Goal: Task Accomplishment & Management: Complete application form

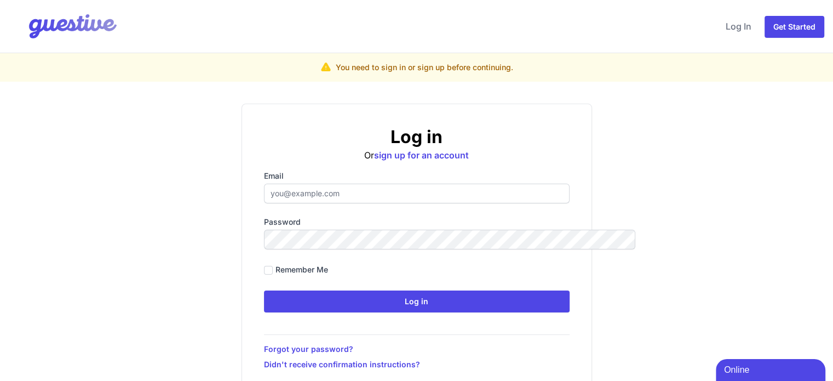
type input "[EMAIL_ADDRESS][DOMAIN_NAME]"
click at [264, 272] on input "Remember me" at bounding box center [268, 270] width 9 height 9
checkbox input "true"
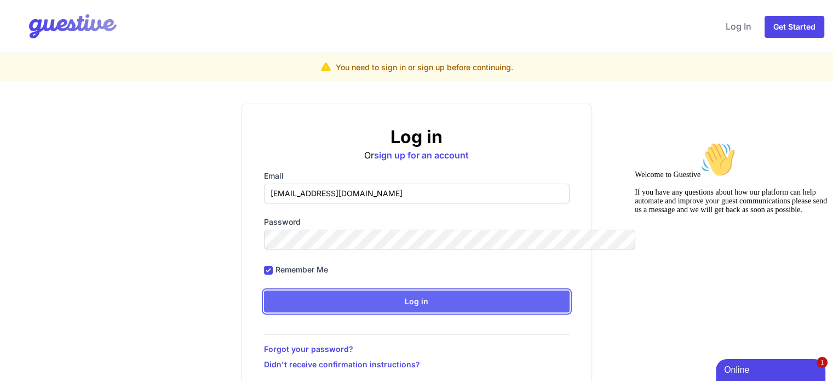
click at [295, 302] on input "Log in" at bounding box center [417, 301] width 306 height 22
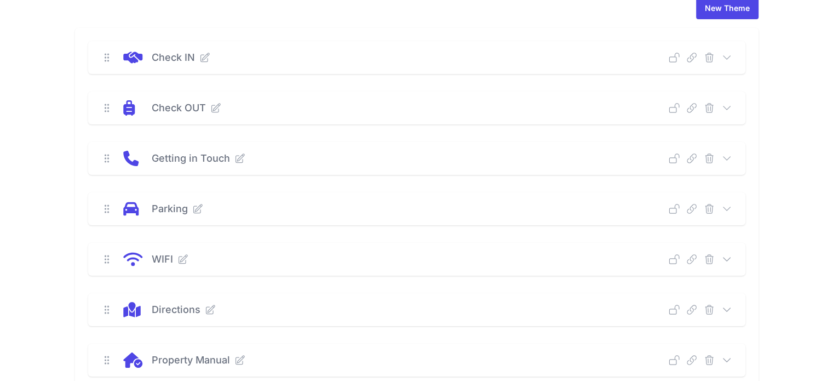
scroll to position [85, 0]
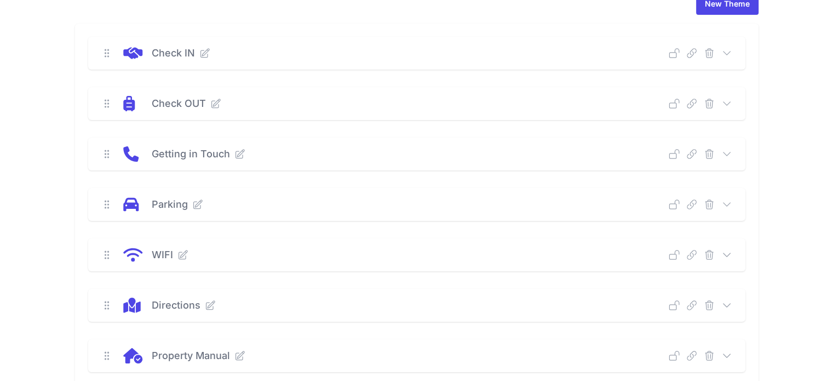
click at [733, 255] on icon at bounding box center [727, 254] width 11 height 11
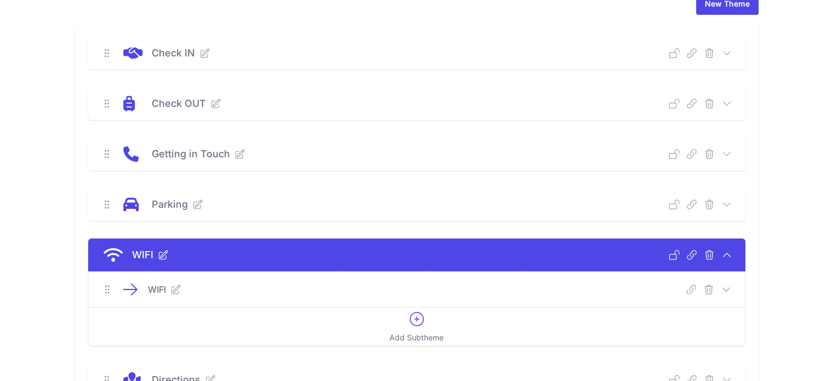
click at [732, 284] on icon at bounding box center [726, 289] width 11 height 11
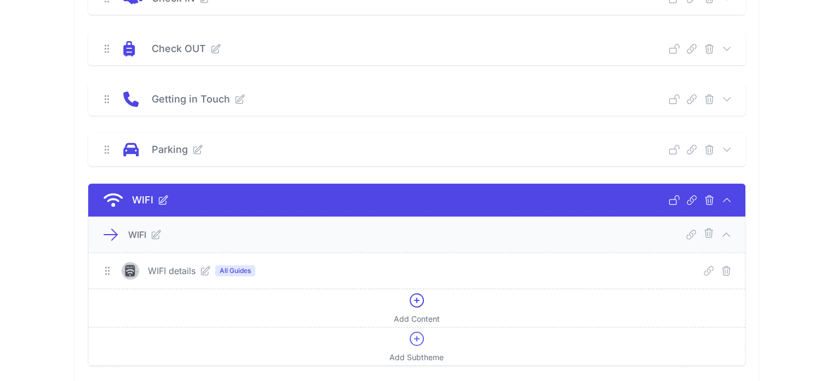
scroll to position [0, 0]
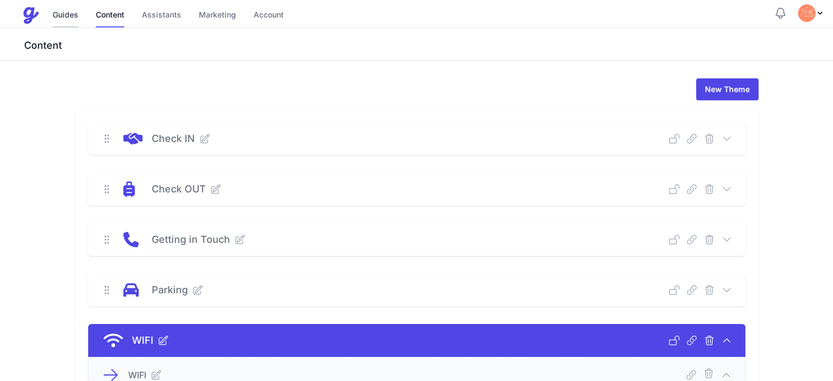
click at [58, 21] on link "Guides" at bounding box center [66, 16] width 26 height 24
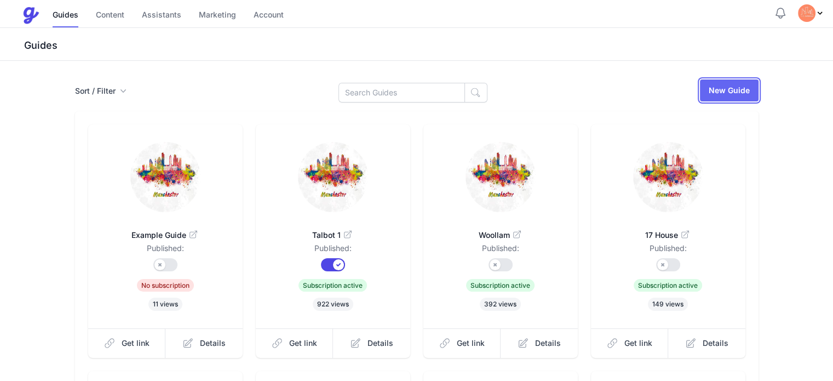
click at [759, 94] on link "New Guide" at bounding box center [729, 90] width 59 height 22
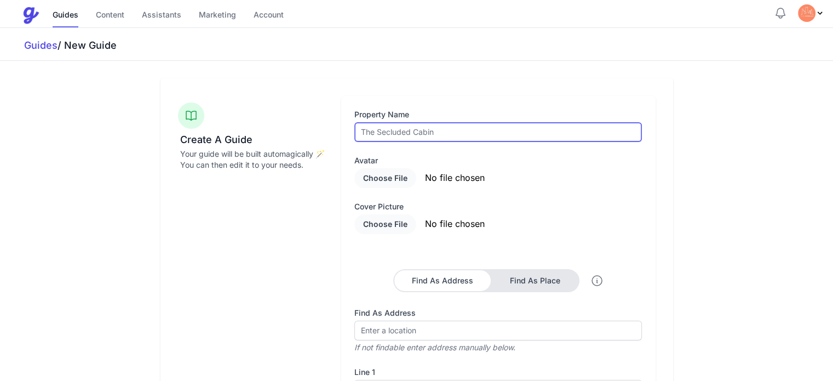
click at [447, 140] on input "text" at bounding box center [499, 132] width 288 height 20
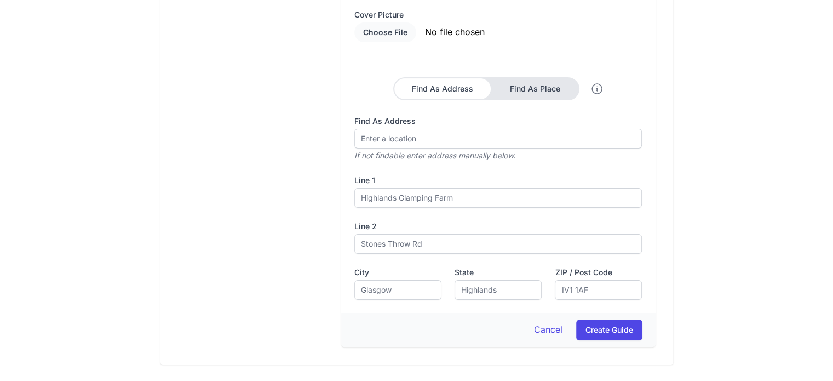
scroll to position [191, 0]
type input "Amani"
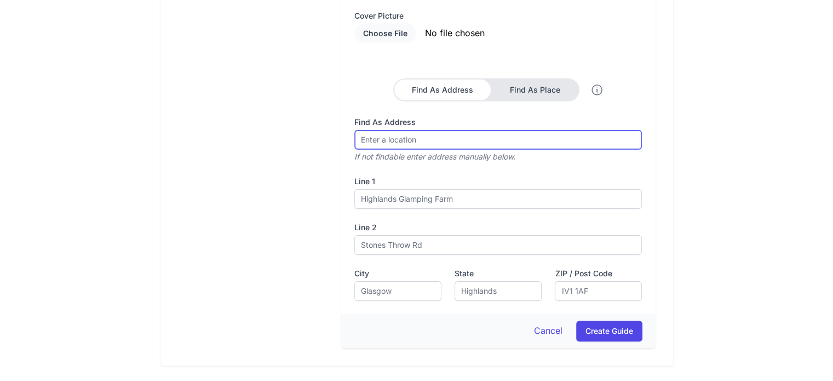
click at [390, 140] on input "Find As Address" at bounding box center [499, 140] width 288 height 20
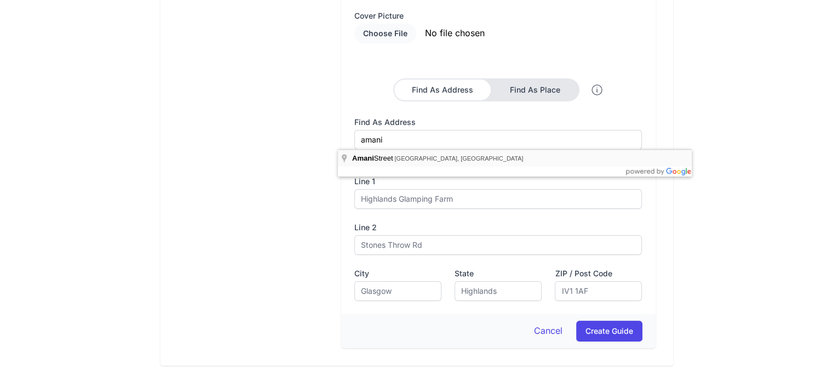
type input "[GEOGRAPHIC_DATA], [GEOGRAPHIC_DATA], [GEOGRAPHIC_DATA]"
type input "Amani St"
type input "[GEOGRAPHIC_DATA]"
type input "M14 7TL"
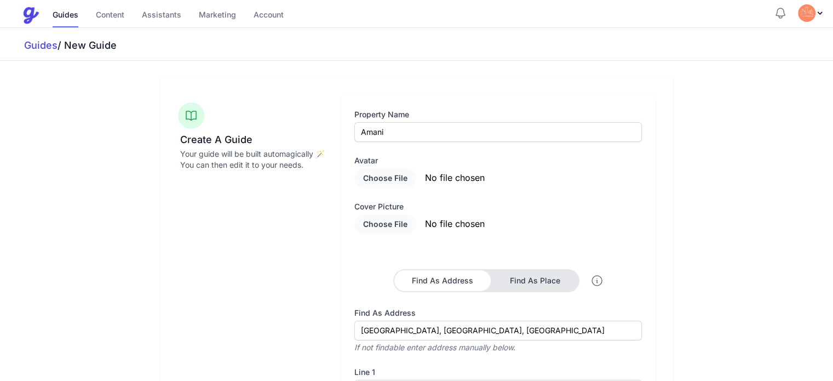
scroll to position [231, 0]
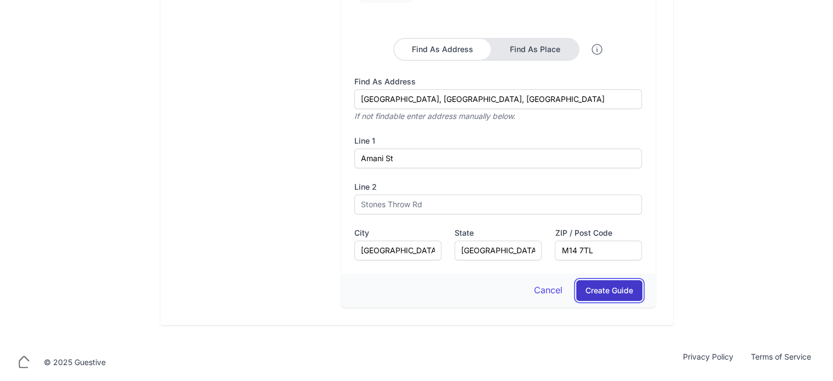
click at [643, 299] on button "Create Guide" at bounding box center [609, 290] width 66 height 21
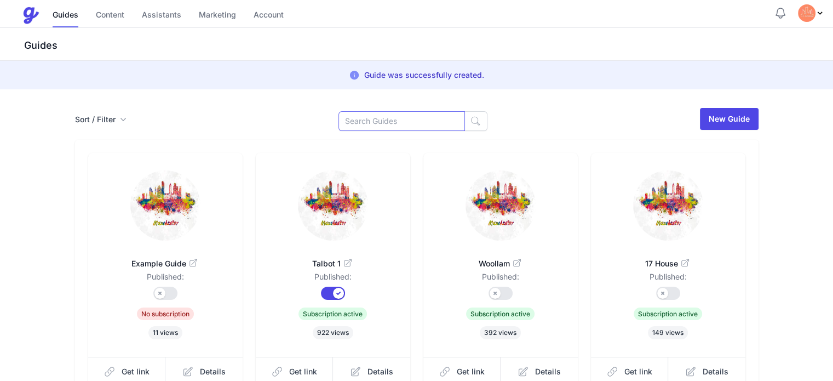
click at [412, 124] on input at bounding box center [402, 121] width 127 height 20
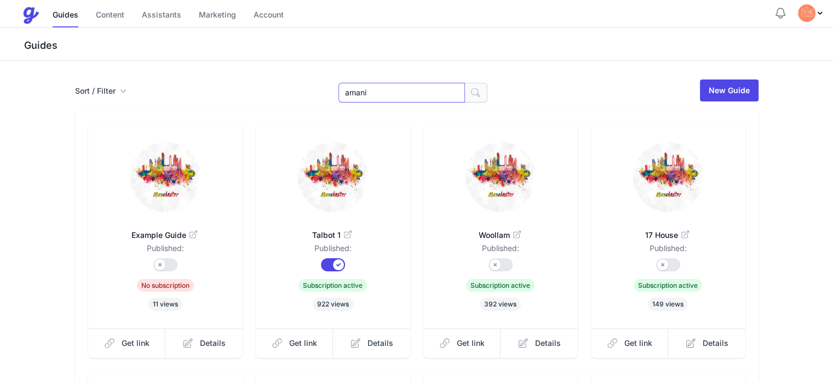
type input "amani"
click at [470, 92] on icon "button" at bounding box center [475, 92] width 11 height 11
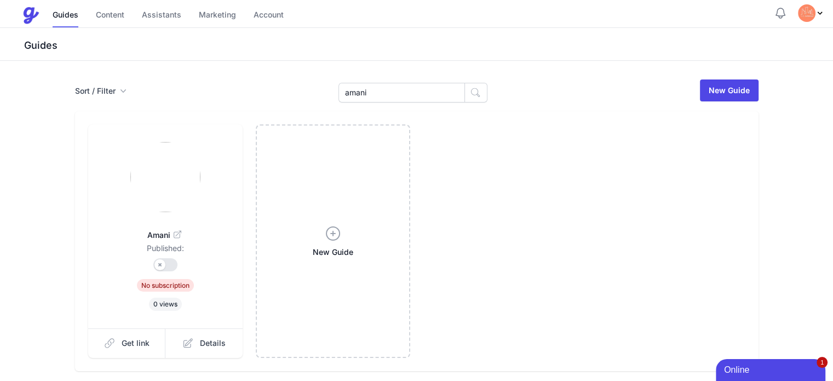
click at [172, 234] on icon at bounding box center [177, 235] width 11 height 11
click at [165, 347] on link "Details" at bounding box center [203, 343] width 77 height 30
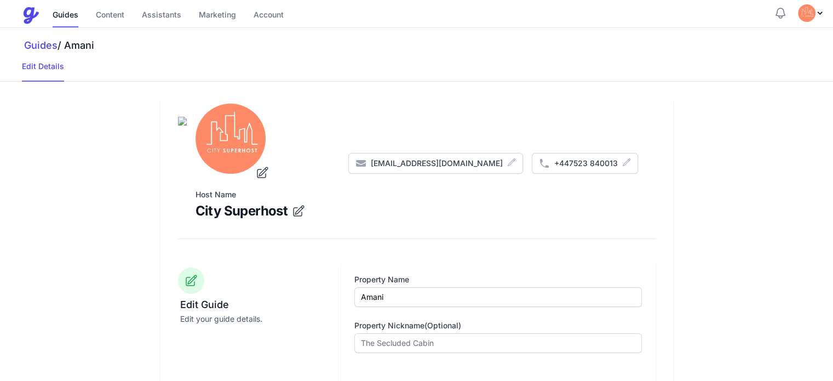
click at [652, 129] on icon "submit" at bounding box center [645, 128] width 14 height 14
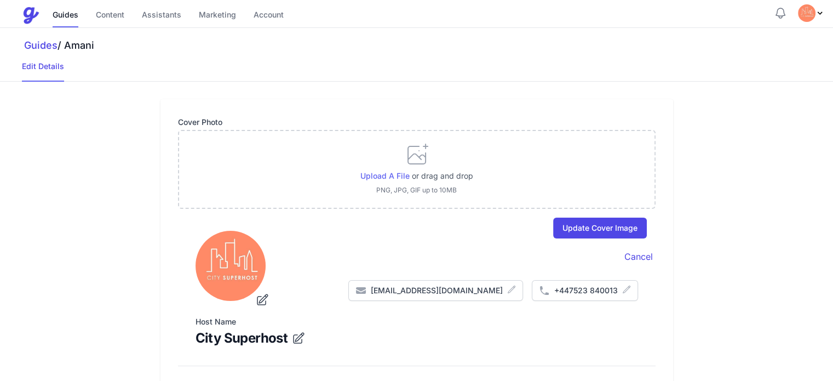
click at [374, 176] on span "Upload a file" at bounding box center [385, 175] width 49 height 9
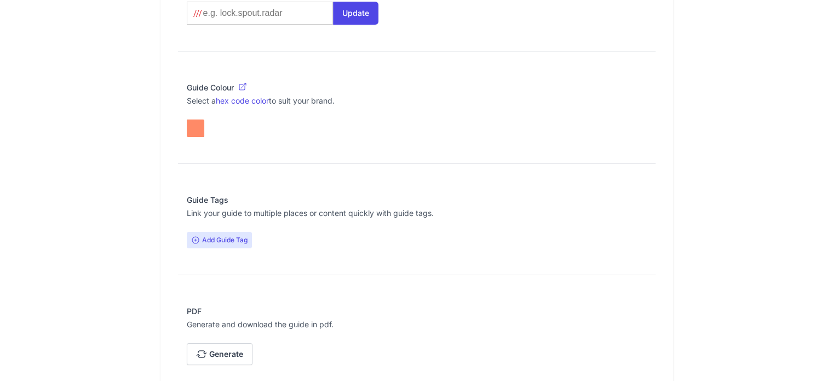
scroll to position [922, 0]
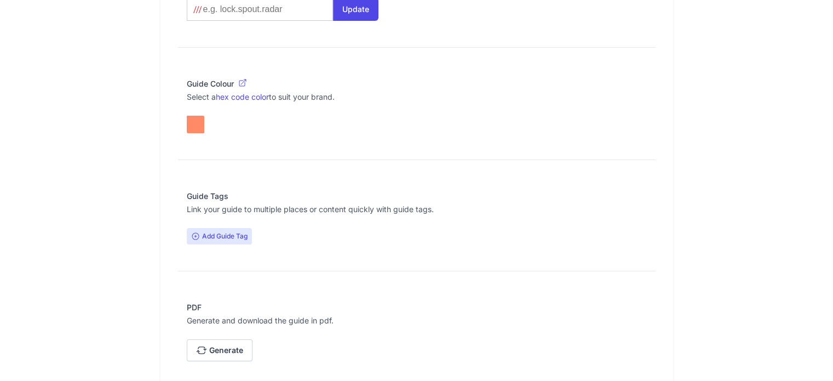
click at [191, 231] on span "Add Guide Tag" at bounding box center [219, 236] width 65 height 16
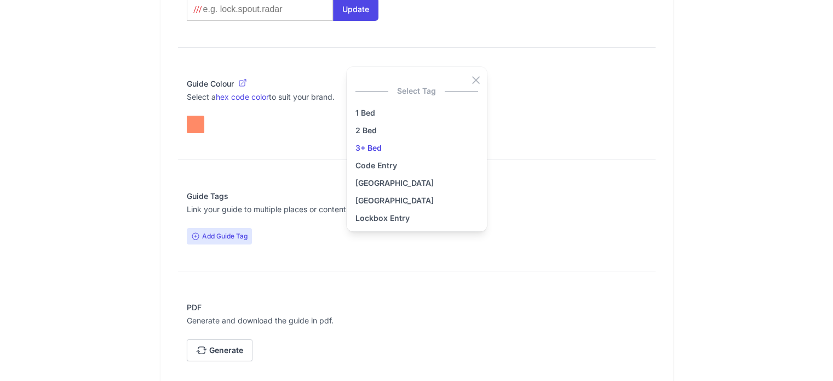
click at [379, 149] on link "3+ Bed" at bounding box center [417, 147] width 123 height 13
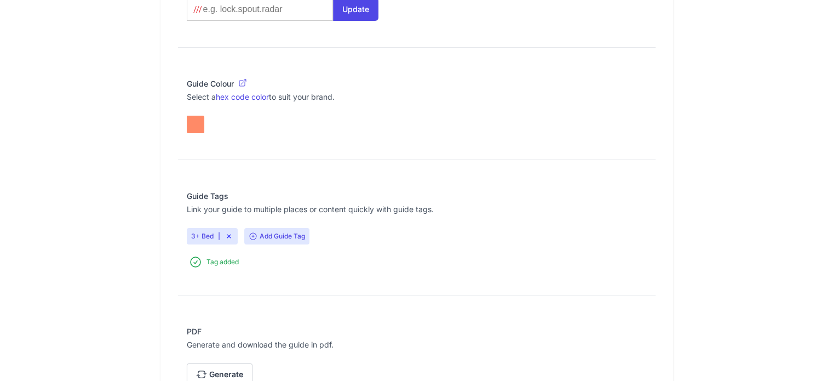
click at [247, 233] on span "Add Guide Tag" at bounding box center [276, 236] width 65 height 16
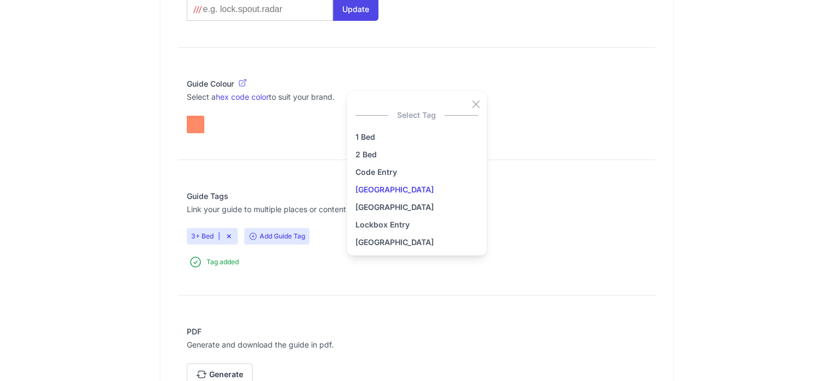
click at [384, 191] on link "[GEOGRAPHIC_DATA]" at bounding box center [417, 189] width 123 height 13
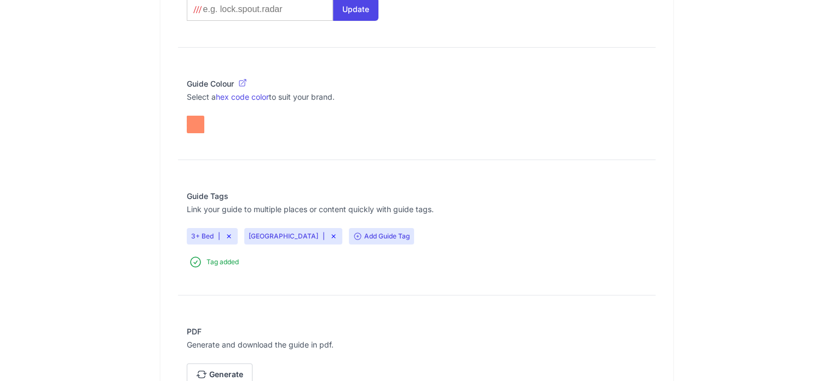
click at [349, 232] on span "Add Guide Tag" at bounding box center [381, 236] width 65 height 16
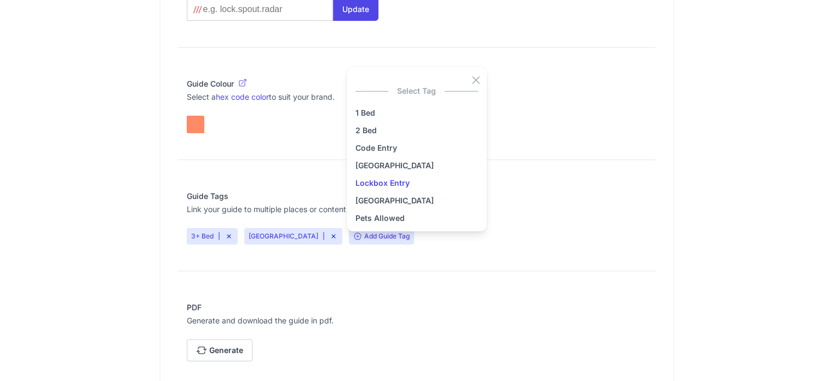
click at [404, 184] on link "Lockbox Entry" at bounding box center [417, 182] width 123 height 13
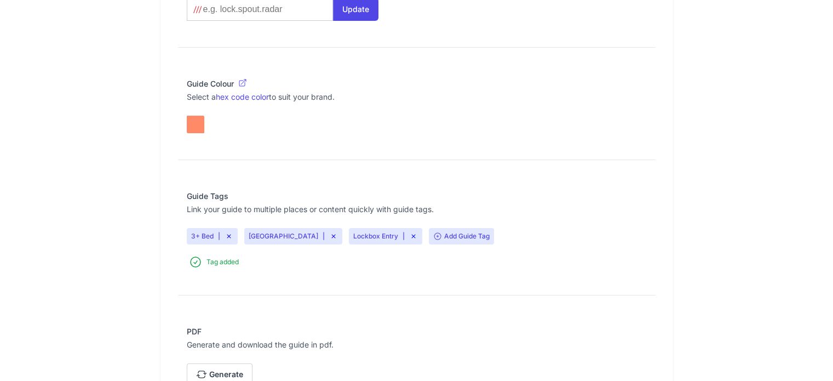
click at [429, 229] on span "Add Guide Tag" at bounding box center [461, 236] width 65 height 16
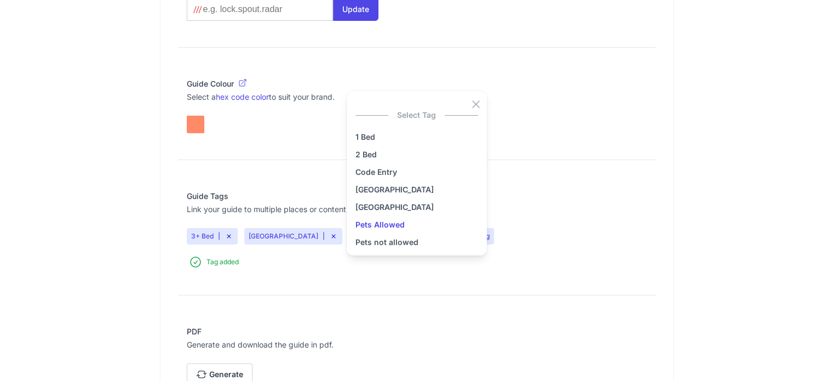
click at [402, 224] on link "Pets Allowed" at bounding box center [417, 224] width 123 height 13
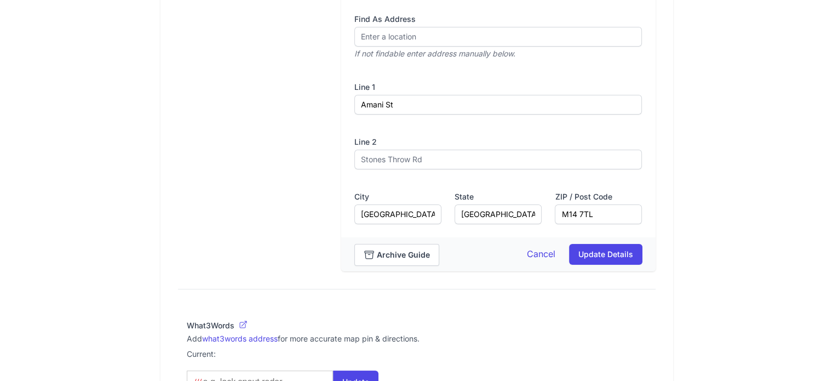
scroll to position [569, 0]
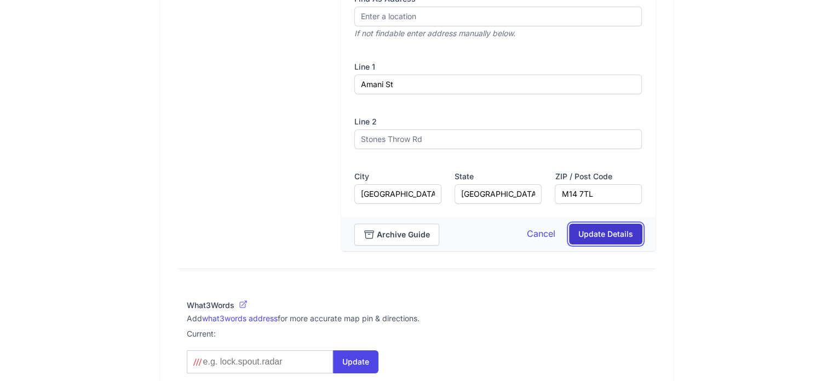
click at [643, 241] on button "Update Details" at bounding box center [605, 234] width 73 height 21
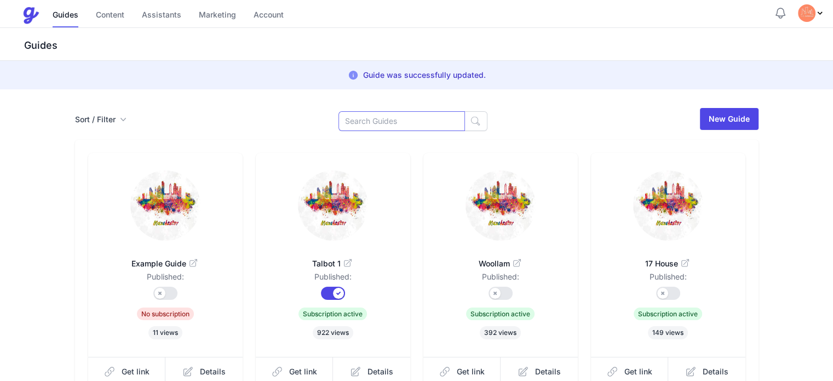
click at [412, 120] on input at bounding box center [402, 121] width 127 height 20
type input "ama"
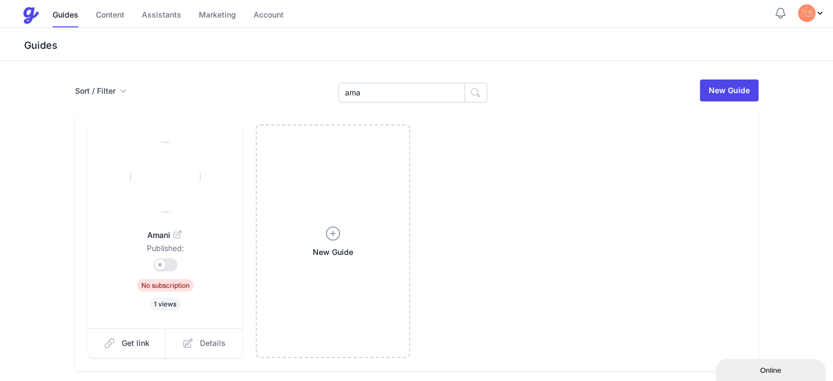
click at [182, 345] on icon at bounding box center [187, 343] width 11 height 11
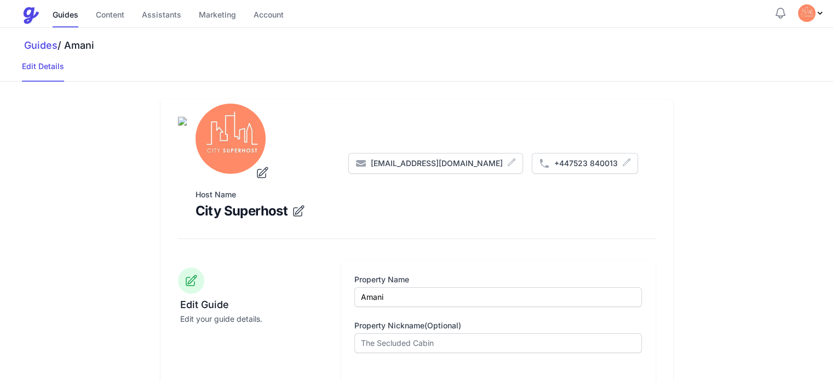
click at [652, 128] on icon "submit" at bounding box center [645, 128] width 14 height 14
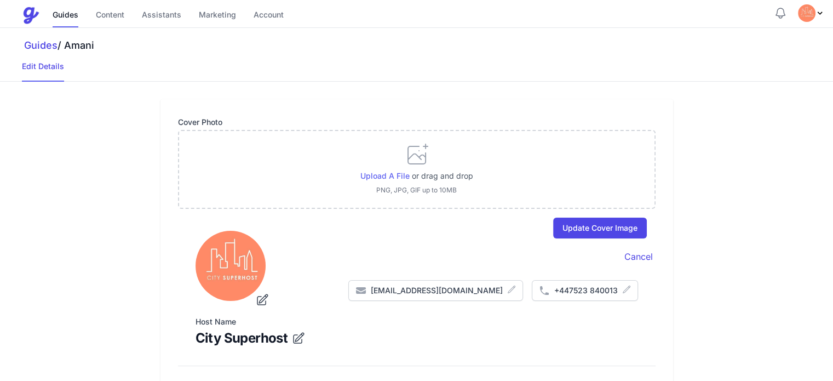
click at [392, 172] on span "Upload a file" at bounding box center [385, 175] width 49 height 9
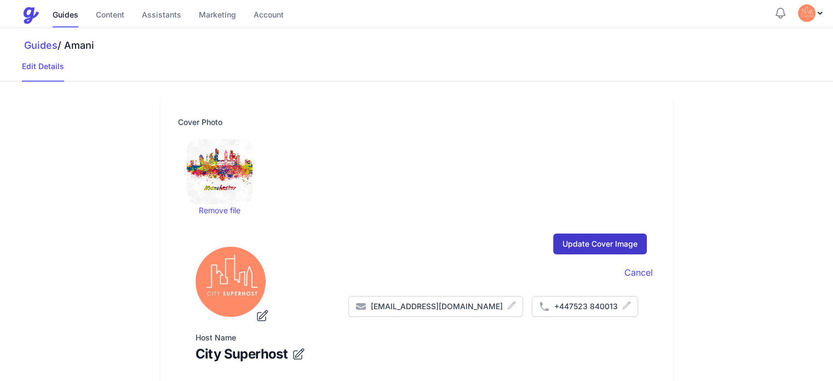
click at [647, 245] on input "Update Cover Image" at bounding box center [600, 243] width 94 height 21
